Goal: Task Accomplishment & Management: Use online tool/utility

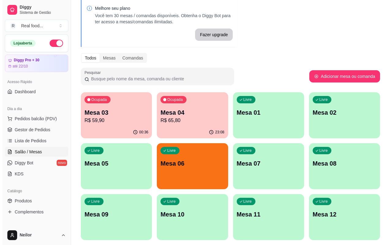
scroll to position [61, 0]
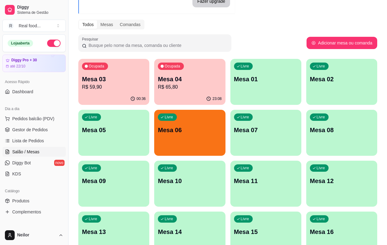
click at [91, 84] on p "R$ 59,90" at bounding box center [114, 86] width 64 height 7
click at [91, 84] on body "Diggy Sistema de Gestão R Real food ... Loja aberta Diggy Pro + 30 até 22/10 Ac…" at bounding box center [193, 61] width 387 height 245
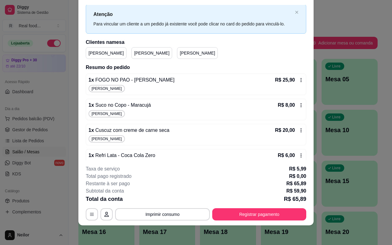
scroll to position [27, 0]
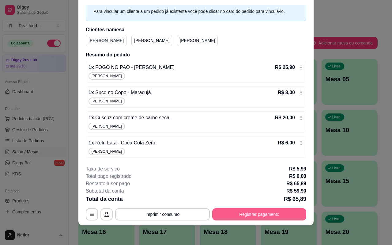
click at [267, 210] on button "Registrar pagamento" at bounding box center [259, 214] width 94 height 12
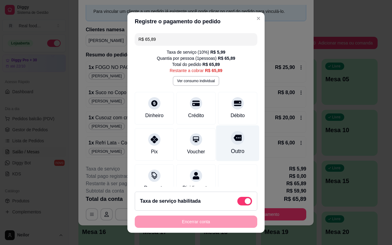
click at [231, 151] on div "Outro" at bounding box center [237, 151] width 13 height 8
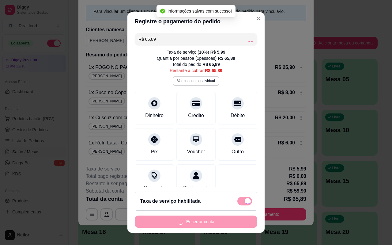
type input "R$ 0,00"
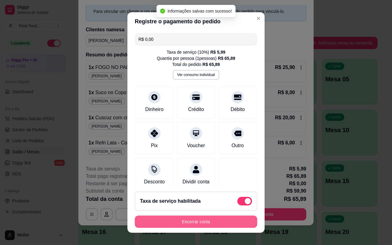
click at [186, 220] on button "Encerrar conta" at bounding box center [196, 221] width 122 height 12
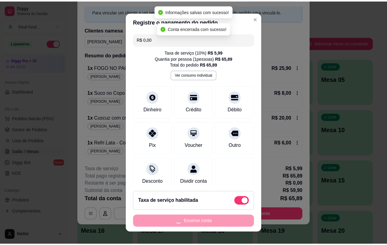
scroll to position [0, 0]
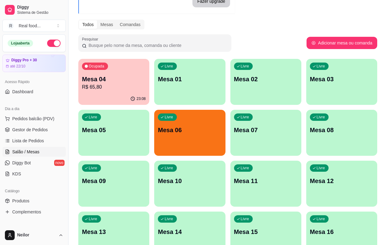
click at [128, 82] on p "Mesa 04" at bounding box center [114, 79] width 64 height 9
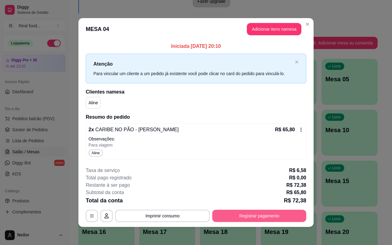
click at [261, 214] on button "Registrar pagamento" at bounding box center [259, 215] width 94 height 12
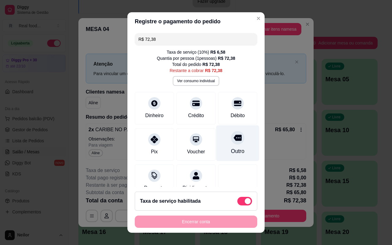
click at [239, 149] on div "Outro" at bounding box center [237, 143] width 43 height 36
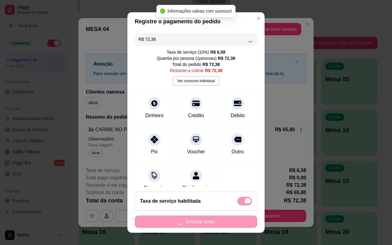
type input "R$ 0,00"
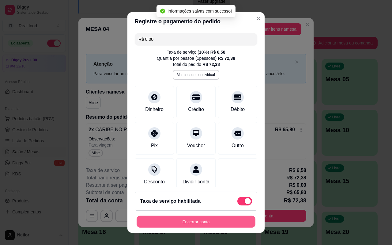
click at [194, 220] on button "Encerrar conta" at bounding box center [195, 221] width 119 height 12
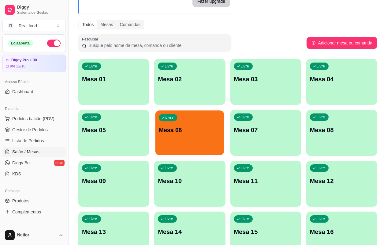
click at [159, 132] on p "Mesa 06" at bounding box center [190, 130] width 62 height 8
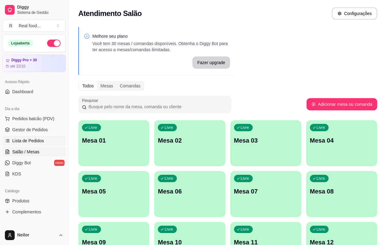
click at [34, 138] on span "Lista de Pedidos" at bounding box center [28, 140] width 32 height 6
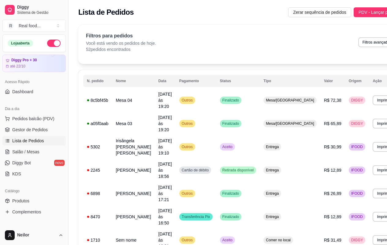
click at [216, 35] on div "Filtros para pedidos Você está vendo os pedidos de hoje. 52 pedidos encontrados…" at bounding box center [241, 42] width 310 height 20
